Goal: Navigation & Orientation: Understand site structure

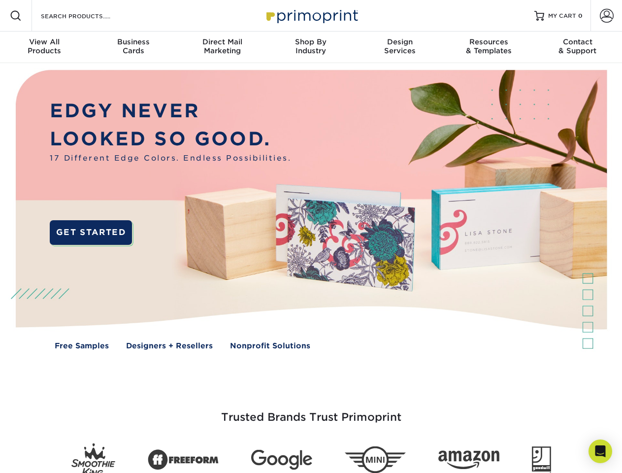
click at [311, 236] on img at bounding box center [311, 217] width 616 height 308
click at [16, 16] on span at bounding box center [16, 16] width 12 height 12
click at [606, 16] on span at bounding box center [607, 16] width 14 height 14
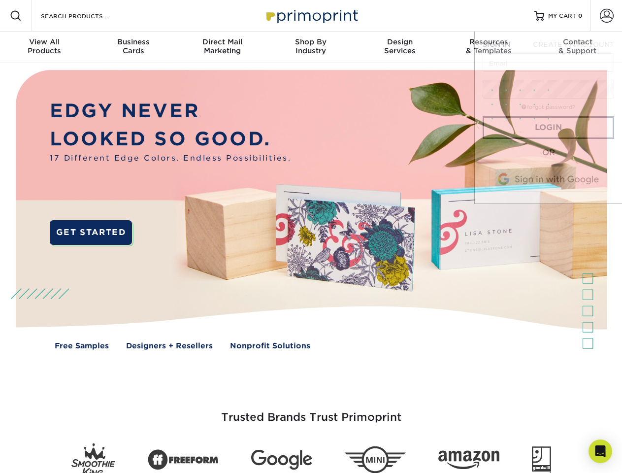
click at [44, 47] on div "View All Products" at bounding box center [44, 46] width 89 height 18
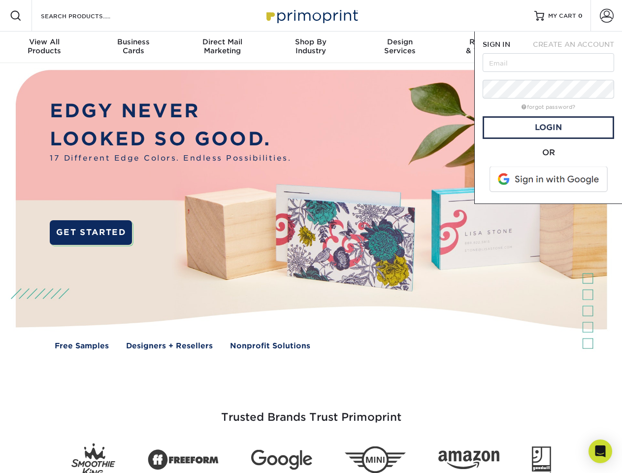
click at [133, 47] on div "Business Cards" at bounding box center [133, 46] width 89 height 18
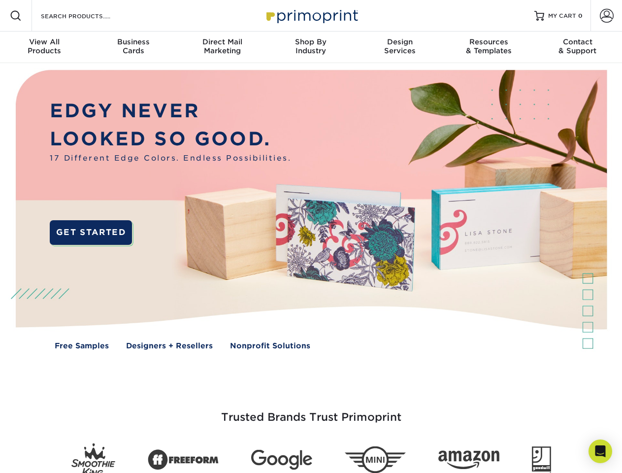
click at [222, 47] on div "Direct Mail Marketing" at bounding box center [222, 46] width 89 height 18
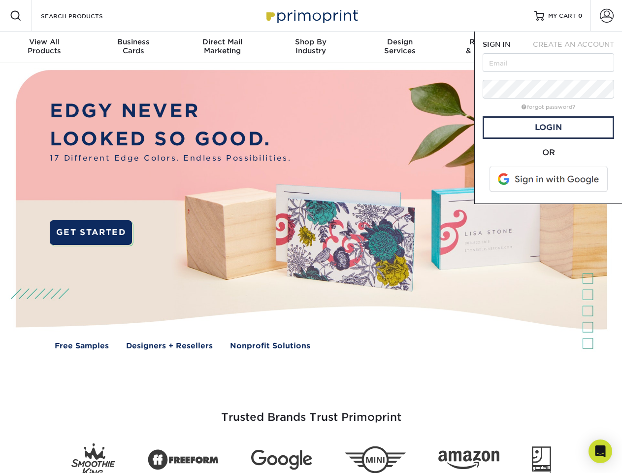
click at [311, 47] on div "Shop By Industry" at bounding box center [310, 46] width 89 height 18
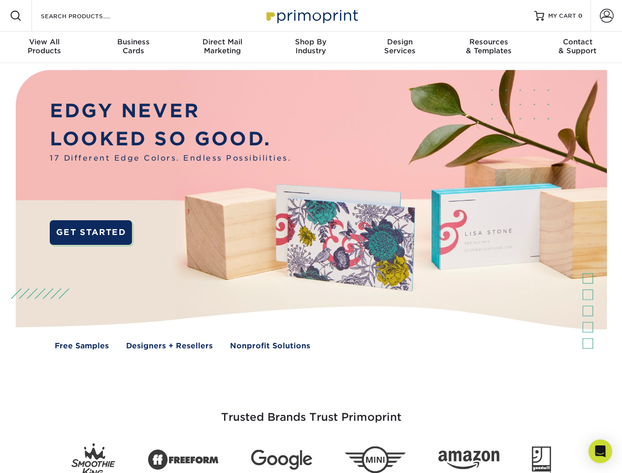
click at [400, 47] on div "Design Services" at bounding box center [400, 46] width 89 height 18
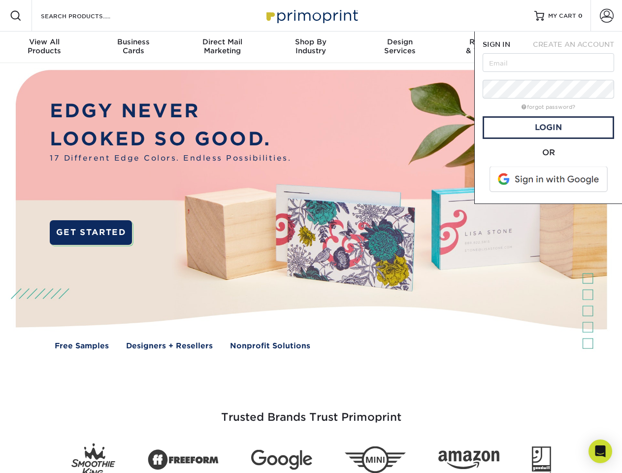
click at [489, 47] on span "SIGN IN" at bounding box center [497, 44] width 28 height 8
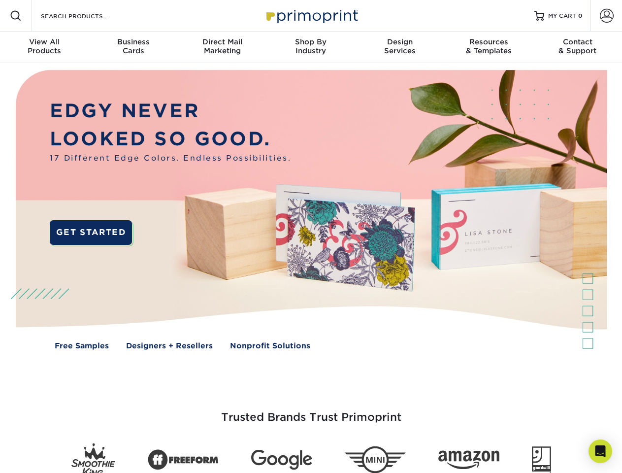
click at [578, 47] on div "Contact & Support" at bounding box center [577, 46] width 89 height 18
